Goal: Task Accomplishment & Management: Manage account settings

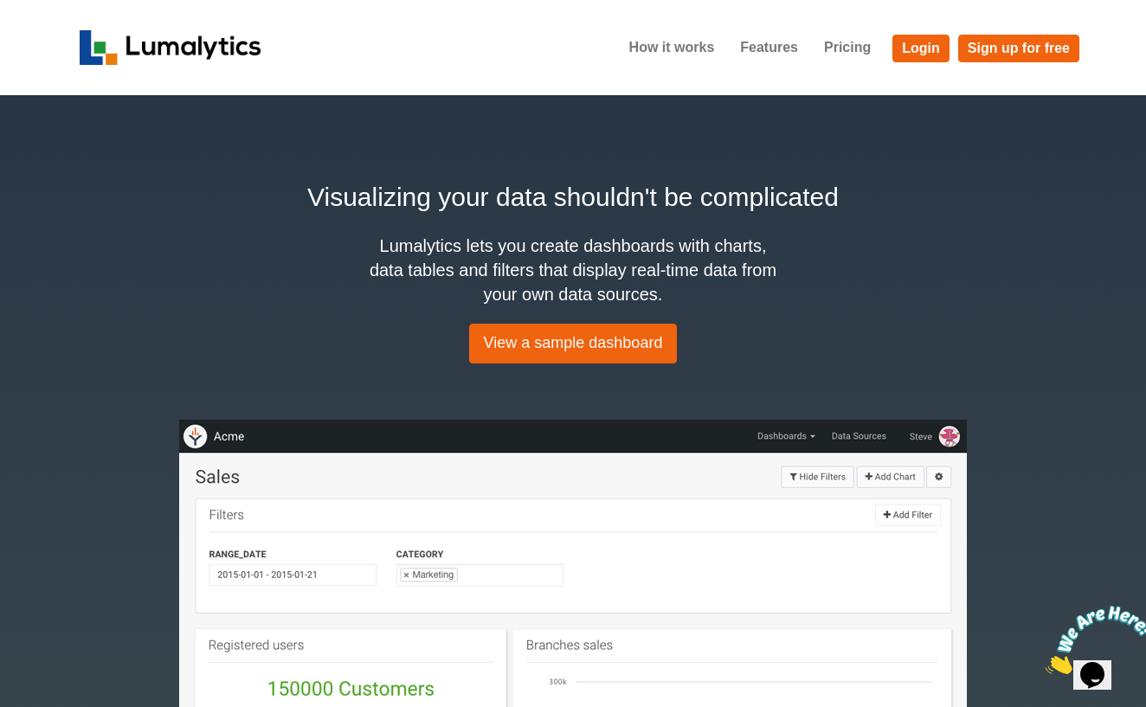
click at [926, 64] on ul "How it works Features Pricing Login Sign up for free" at bounding box center [847, 47] width 463 height 43
click at [922, 45] on link "Login" at bounding box center [921, 49] width 57 height 28
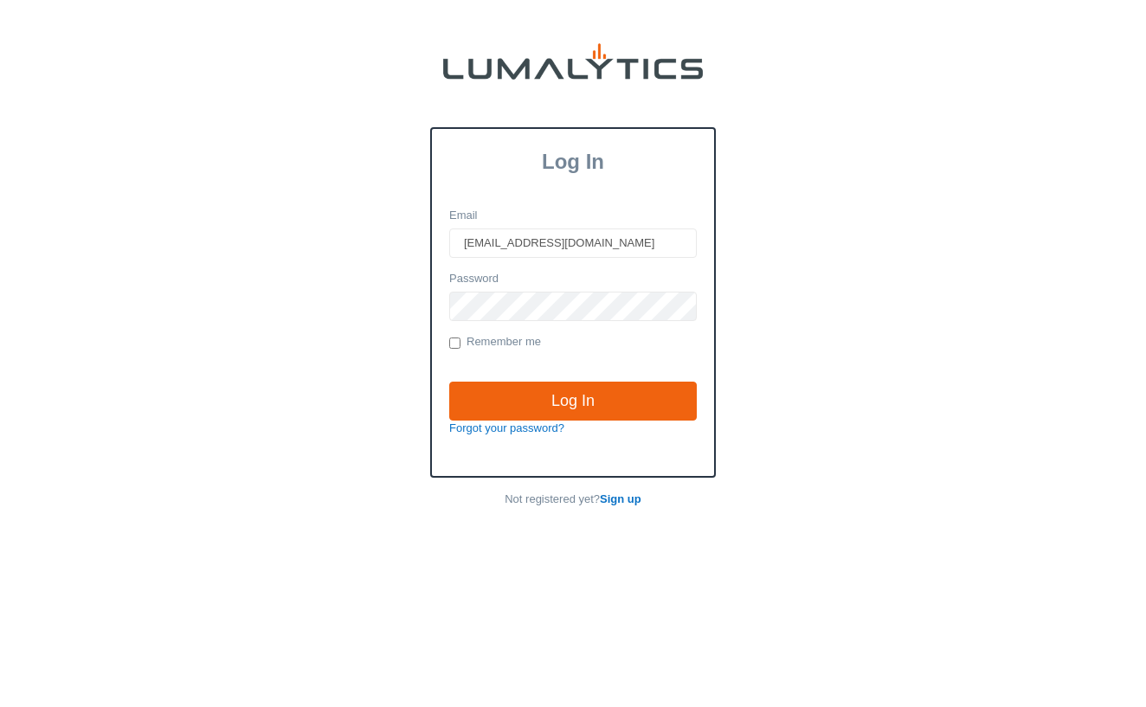
type input "[EMAIL_ADDRESS][DOMAIN_NAME]"
click at [573, 400] on input "Log In" at bounding box center [573, 402] width 248 height 40
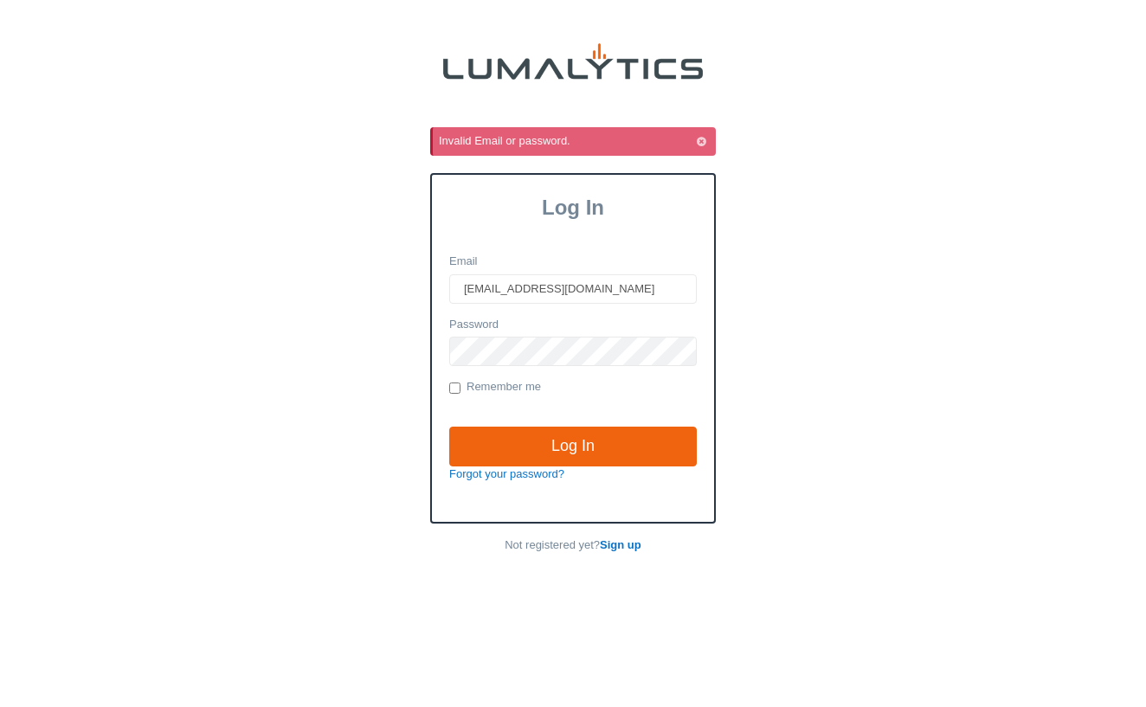
click at [735, 329] on div "Invalid Email or password. Log In Email rens@lumalytics.com Password Remember m…" at bounding box center [573, 344] width 1001 height 435
click at [557, 439] on input "Log In" at bounding box center [573, 447] width 248 height 40
